Goal: Task Accomplishment & Management: Use online tool/utility

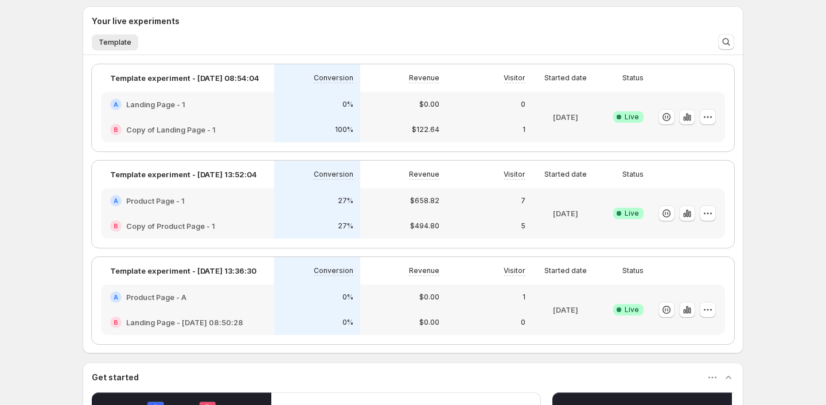
scroll to position [334, 0]
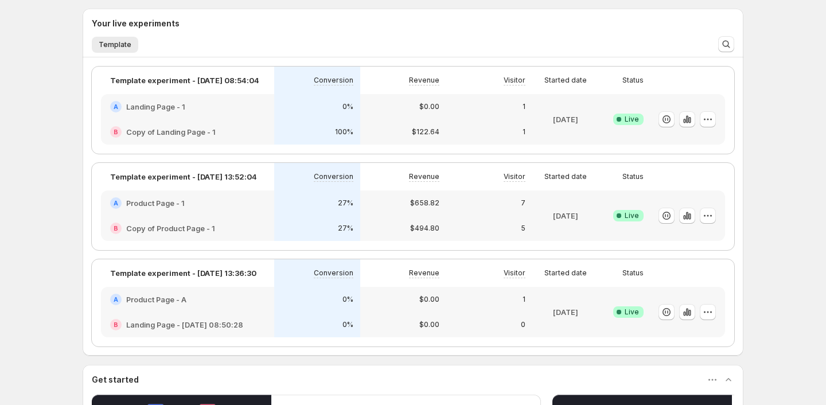
click at [270, 197] on div "A Product Page - 1" at bounding box center [187, 202] width 173 height 25
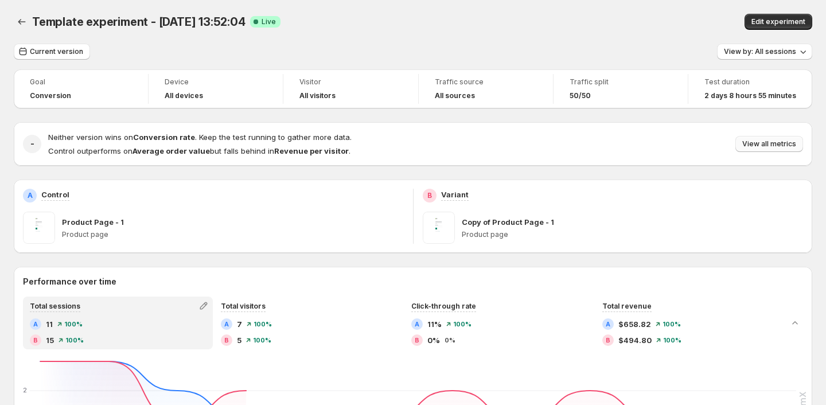
click at [763, 147] on span "View all metrics" at bounding box center [769, 143] width 54 height 9
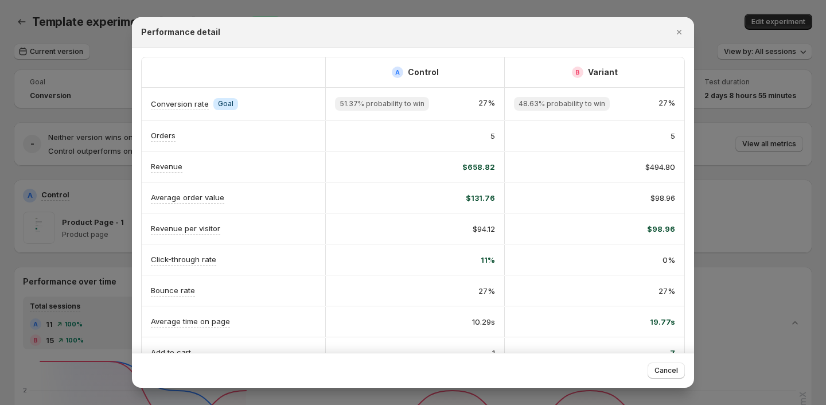
click at [221, 102] on span "Goal" at bounding box center [225, 103] width 15 height 9
click at [715, 66] on div at bounding box center [413, 202] width 826 height 405
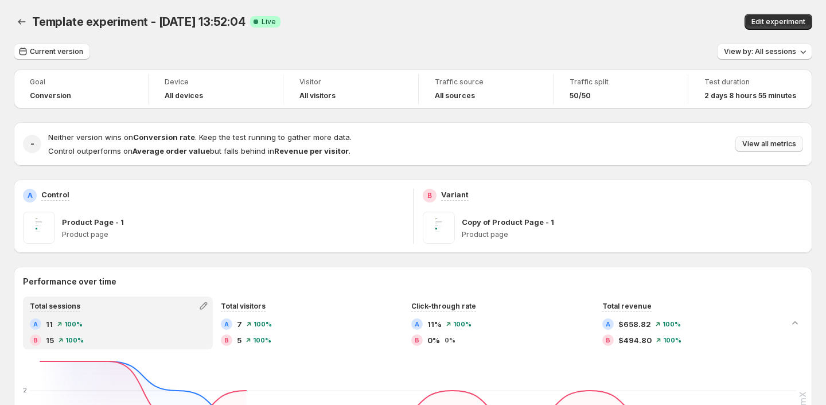
click at [758, 141] on span "View all metrics" at bounding box center [769, 143] width 54 height 9
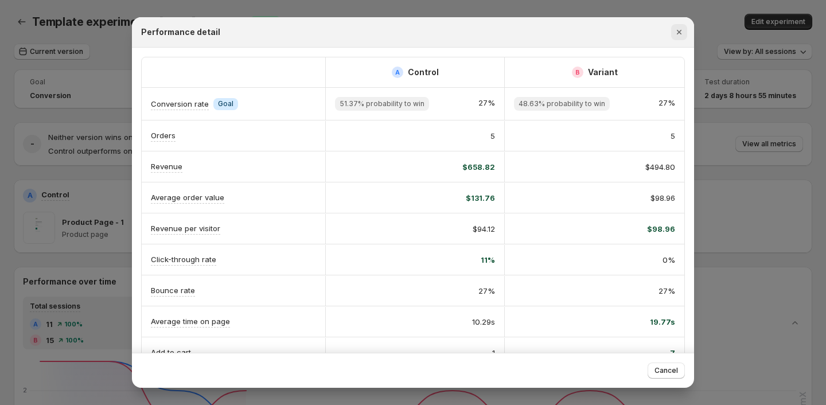
click at [681, 33] on icon "Close" at bounding box center [678, 31] width 11 height 11
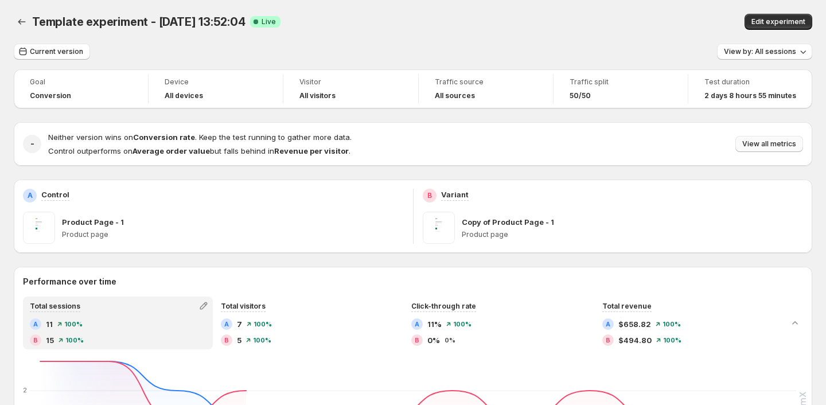
click at [770, 146] on span "View all metrics" at bounding box center [769, 143] width 54 height 9
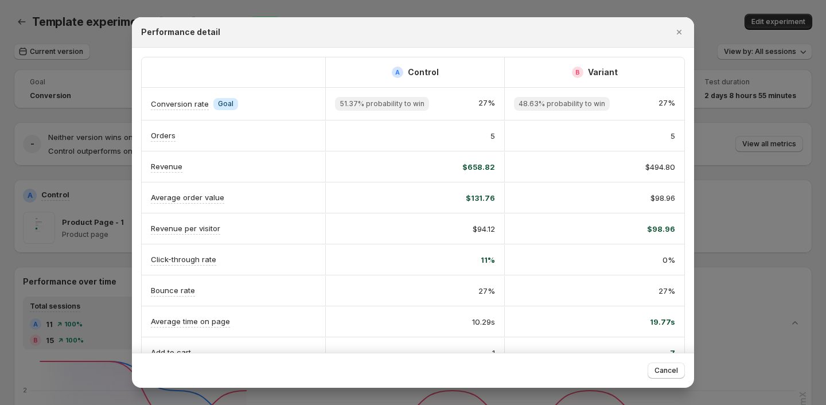
click at [229, 110] on div "Conversion rate Info Goal" at bounding box center [234, 104] width 184 height 30
drag, startPoint x: 229, startPoint y: 110, endPoint x: 228, endPoint y: 103, distance: 6.5
click at [228, 103] on div "Conversion rate Info Goal" at bounding box center [234, 104] width 184 height 30
click at [228, 103] on span "Goal" at bounding box center [225, 103] width 15 height 9
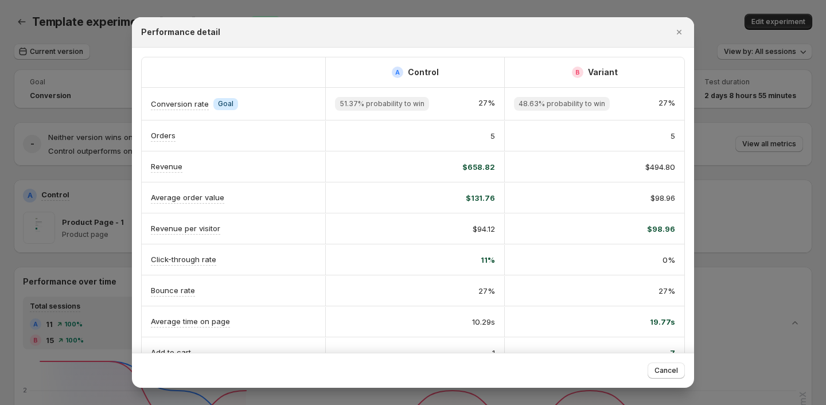
click at [228, 138] on div "Orders" at bounding box center [233, 136] width 165 height 12
click at [716, 159] on div at bounding box center [413, 202] width 826 height 405
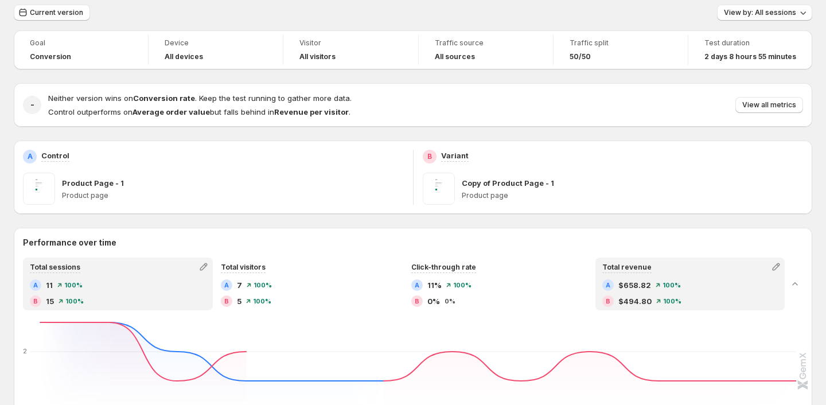
scroll to position [33, 0]
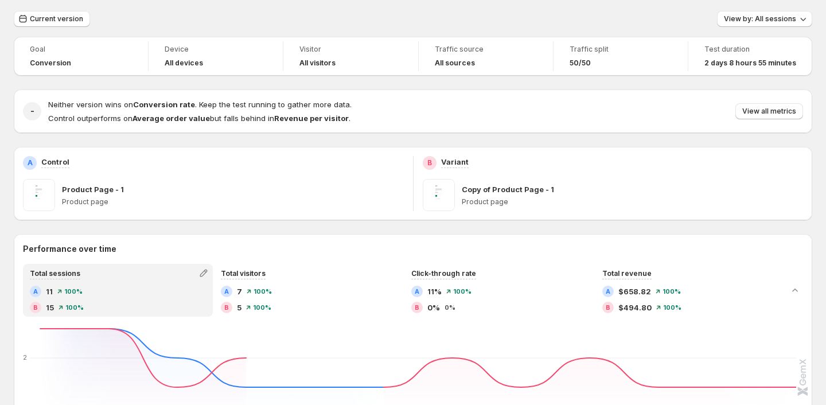
click at [47, 56] on div "Goal" at bounding box center [81, 51] width 102 height 14
click at [47, 62] on span "Conversion" at bounding box center [50, 63] width 41 height 9
click at [34, 47] on span "Goal" at bounding box center [81, 49] width 102 height 9
click at [45, 43] on div "Goal Conversion" at bounding box center [81, 56] width 120 height 30
click at [48, 45] on span "Goal" at bounding box center [81, 49] width 102 height 9
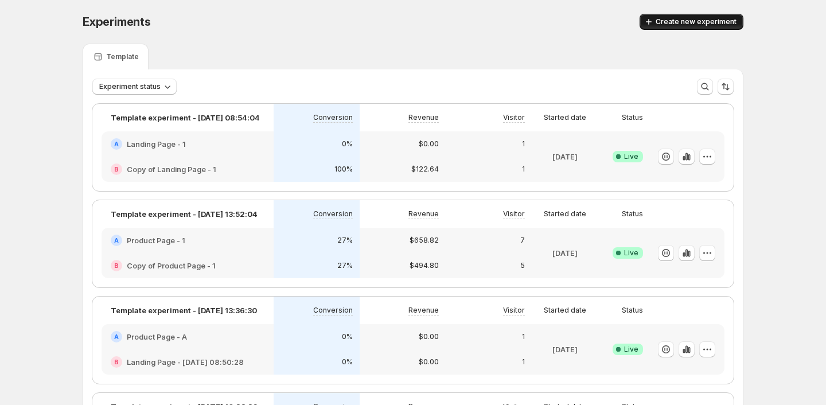
click at [671, 17] on button "Create new experiment" at bounding box center [692, 22] width 104 height 16
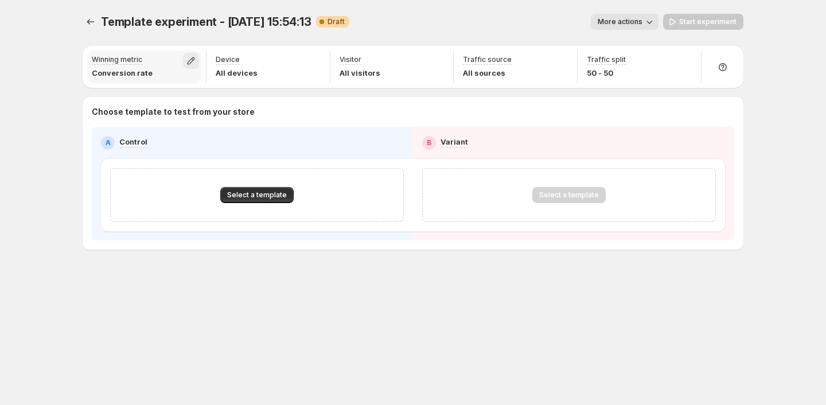
click at [190, 57] on icon "button" at bounding box center [190, 60] width 11 height 11
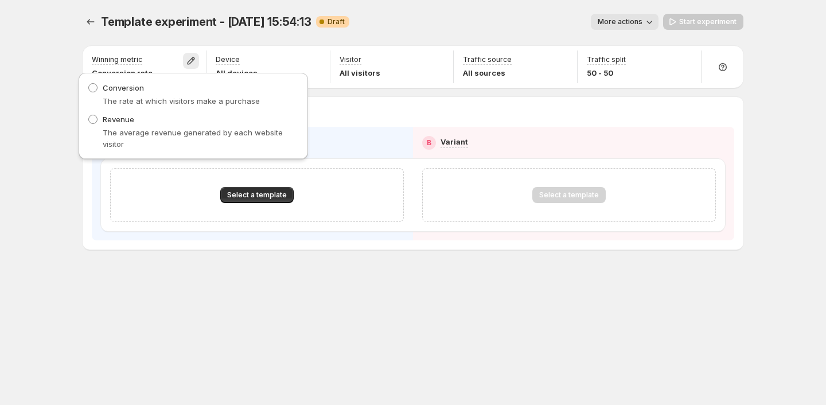
click at [48, 83] on div "Template experiment - [DATE] 15:54:13. This page is ready Template experiment -…" at bounding box center [413, 202] width 826 height 405
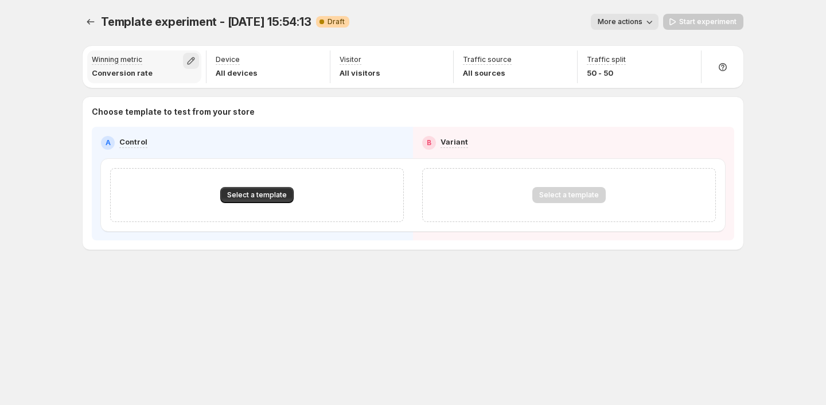
click at [195, 59] on icon "button" at bounding box center [190, 60] width 11 height 11
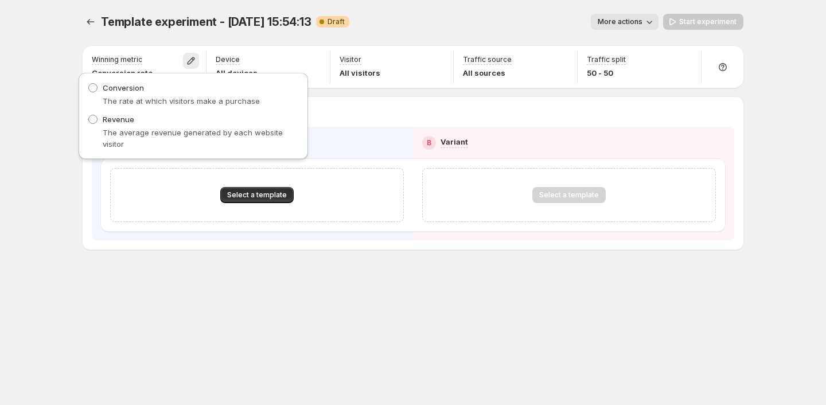
click at [48, 144] on div "Template experiment - [DATE] 15:54:13. This page is ready Template experiment -…" at bounding box center [413, 202] width 826 height 405
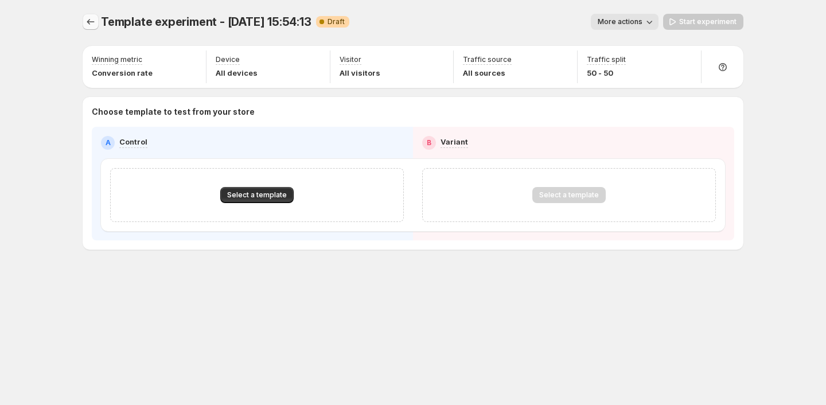
click at [88, 26] on icon "Experiments" at bounding box center [90, 21] width 11 height 11
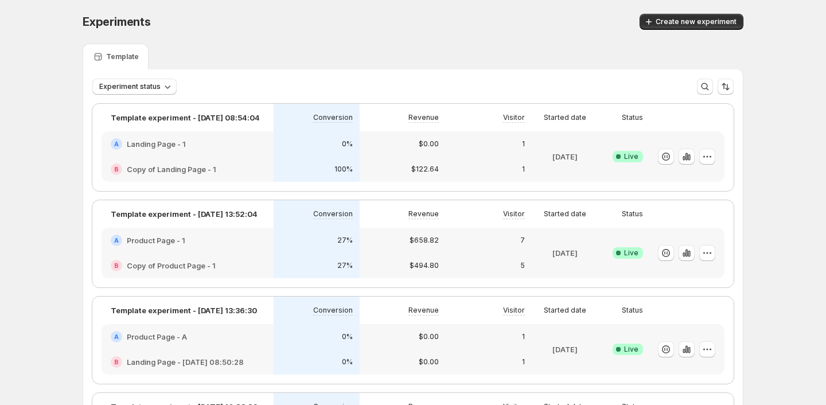
click at [318, 242] on div "27%" at bounding box center [316, 240] width 72 height 11
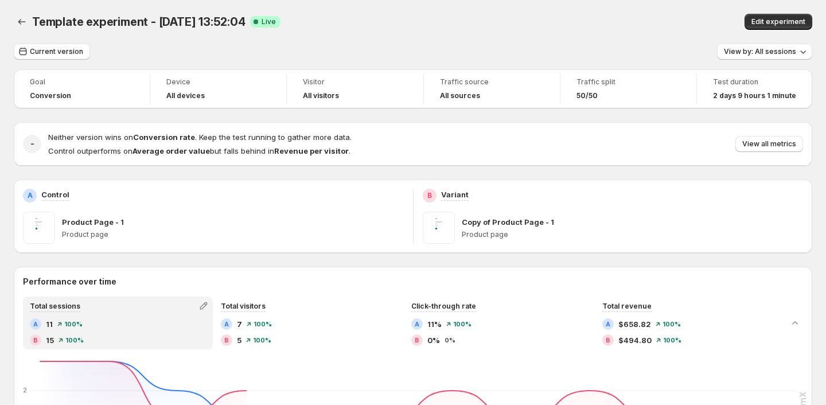
click at [41, 83] on span "Goal" at bounding box center [82, 81] width 104 height 9
click at [86, 89] on div "Goal" at bounding box center [82, 83] width 104 height 14
click at [766, 142] on span "View all metrics" at bounding box center [769, 143] width 54 height 9
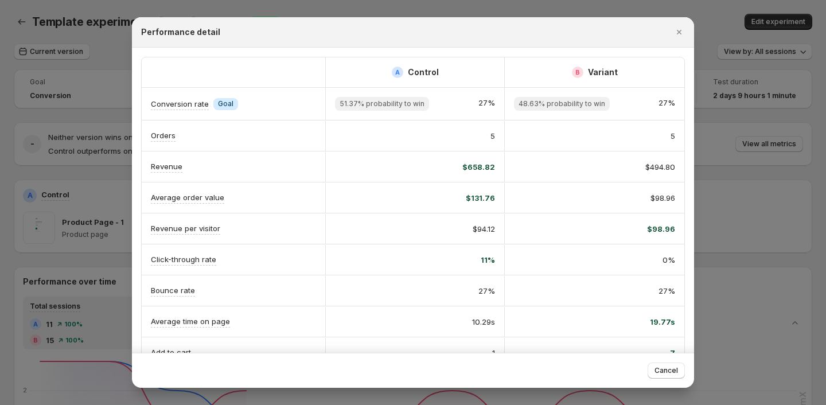
scroll to position [2, 0]
